Goal: Find specific page/section: Find specific page/section

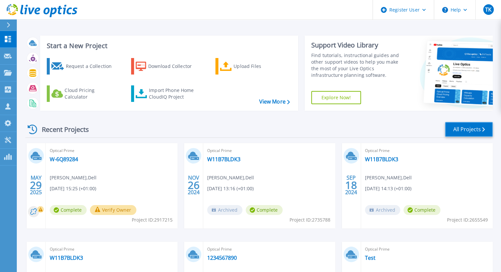
click at [461, 135] on link "All Projects" at bounding box center [469, 129] width 48 height 15
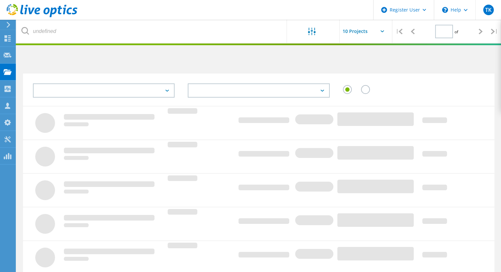
type input "1"
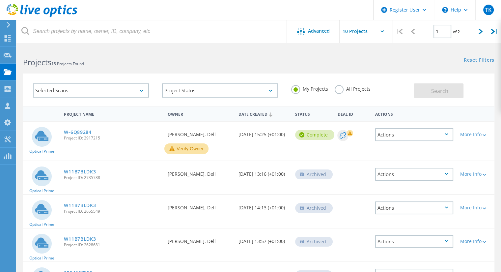
click at [347, 87] on label "All Projects" at bounding box center [352, 88] width 36 height 6
click at [0, 0] on input "All Projects" at bounding box center [0, 0] width 0 height 0
click at [421, 92] on button "Search" at bounding box center [438, 90] width 50 height 15
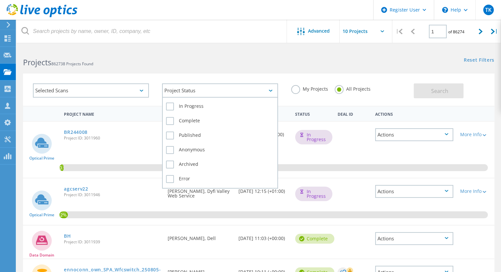
click at [196, 94] on div "Project Status" at bounding box center [220, 90] width 116 height 14
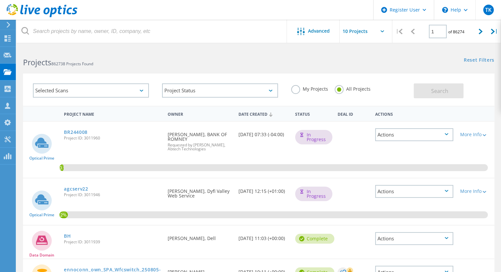
click at [134, 89] on div "Selected Scans" at bounding box center [91, 90] width 116 height 14
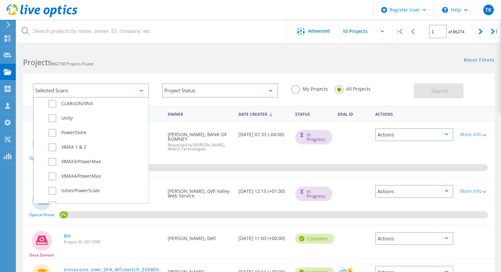
scroll to position [164, 0]
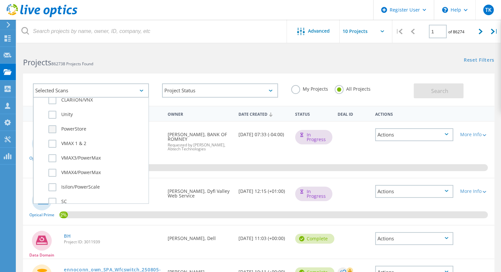
click at [82, 126] on label "PowerStore" at bounding box center [96, 129] width 96 height 8
click at [0, 0] on input "PowerStore" at bounding box center [0, 0] width 0 height 0
click at [68, 113] on label "Unity" at bounding box center [96, 115] width 96 height 8
click at [0, 0] on input "Unity" at bounding box center [0, 0] width 0 height 0
click at [425, 88] on button "Search" at bounding box center [438, 90] width 50 height 15
